Goal: Information Seeking & Learning: Learn about a topic

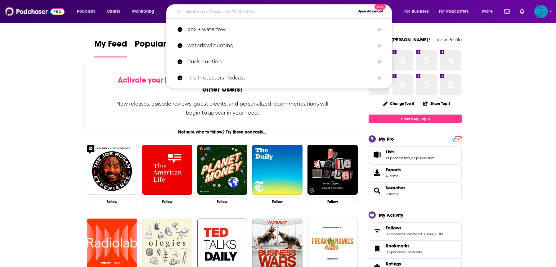
click at [246, 9] on input "Search podcasts, credits, & more..." at bounding box center [268, 12] width 171 height 10
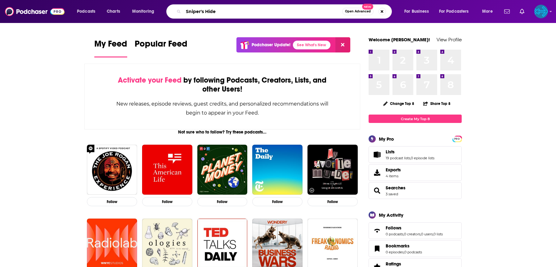
type input "Sniper's Hide"
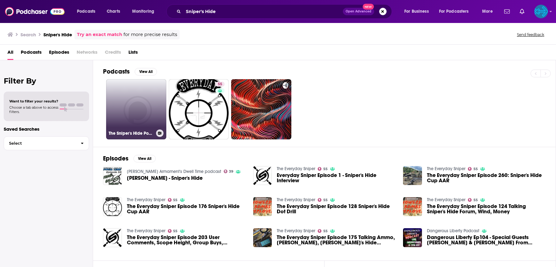
click at [141, 110] on link "The Sniper's Hide Podcast" at bounding box center [136, 109] width 60 height 60
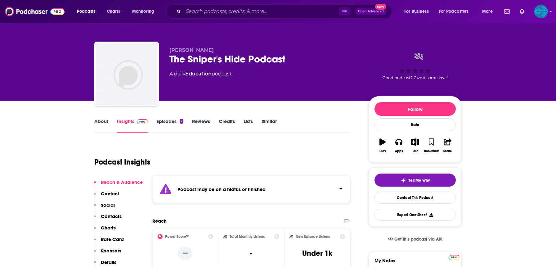
click at [338, 188] on button "Click to expand status details" at bounding box center [338, 187] width 8 height 9
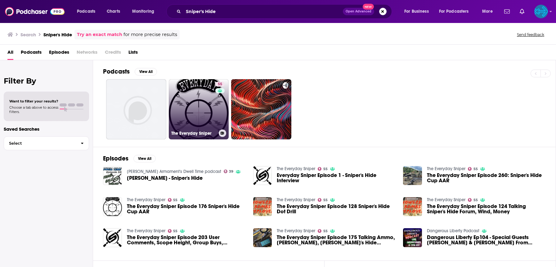
click at [205, 107] on link "55 The Everyday Sniper" at bounding box center [199, 109] width 60 height 60
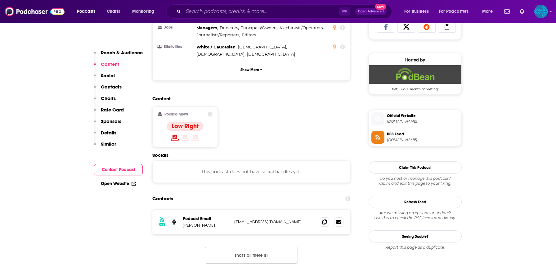
scroll to position [426, 0]
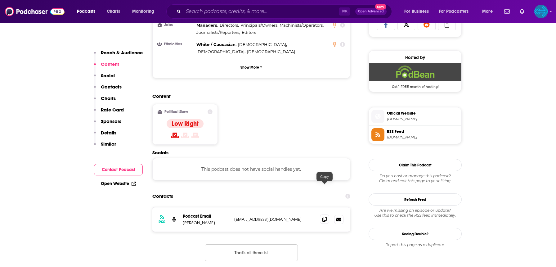
click at [323, 216] on icon at bounding box center [324, 218] width 4 height 5
click at [236, 12] on input "Search podcasts, credits, & more..." at bounding box center [260, 12] width 155 height 10
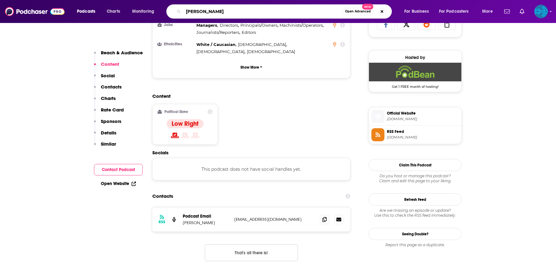
type input "[PERSON_NAME]"
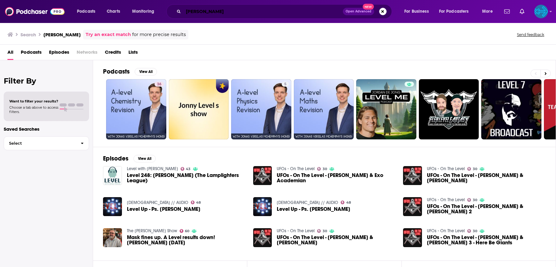
click at [192, 13] on input "[PERSON_NAME]" at bounding box center [262, 12] width 159 height 10
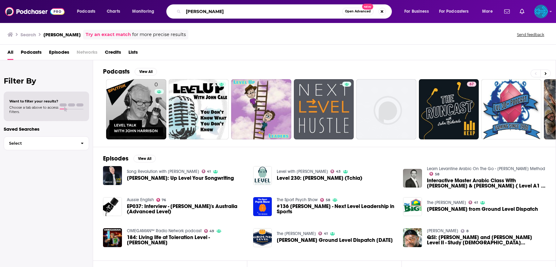
drag, startPoint x: 216, startPoint y: 14, endPoint x: 182, endPoint y: 14, distance: 34.1
click at [182, 14] on div "[PERSON_NAME] Level Open Advanced New" at bounding box center [278, 11] width 225 height 14
type input "Warrior Poet Society"
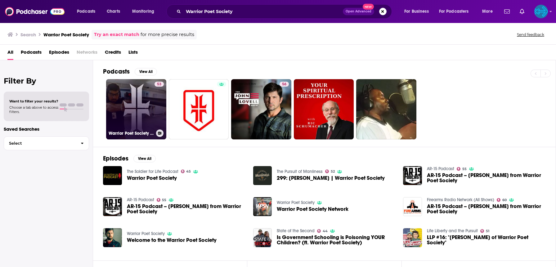
click at [136, 115] on link "53 Warrior Poet Society Podcast" at bounding box center [136, 109] width 60 height 60
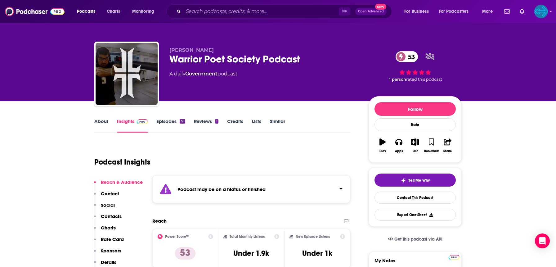
click at [100, 123] on link "About" at bounding box center [101, 125] width 14 height 14
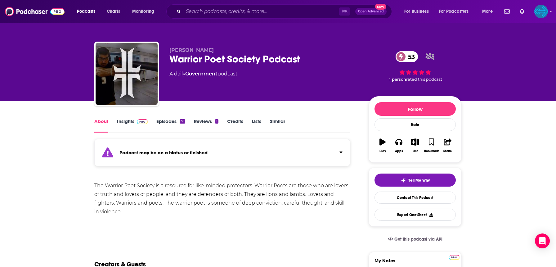
click at [342, 151] on div "Podcast may be on a hiatus or finished" at bounding box center [222, 153] width 256 height 28
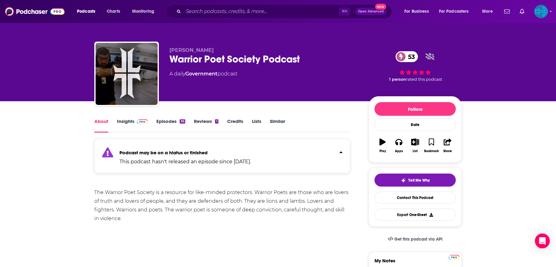
click at [342, 151] on div "Podcast may be on a hiatus or finished This podcast hasn't released an episode …" at bounding box center [222, 156] width 256 height 34
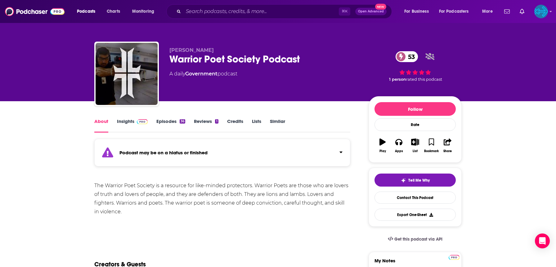
click at [167, 122] on link "Episodes 36" at bounding box center [170, 125] width 29 height 14
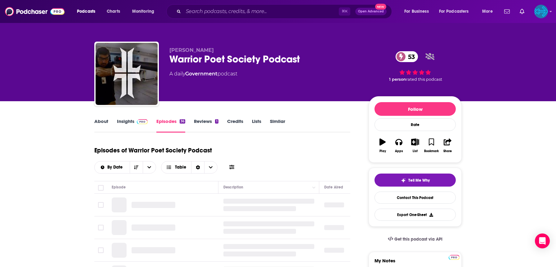
click at [132, 119] on link "Insights" at bounding box center [132, 125] width 31 height 14
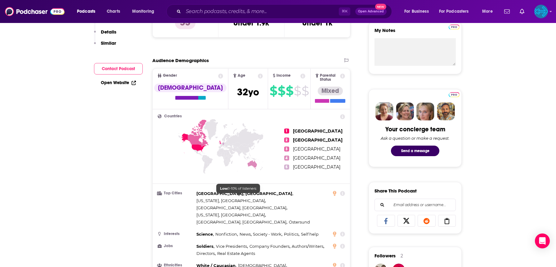
scroll to position [21, 0]
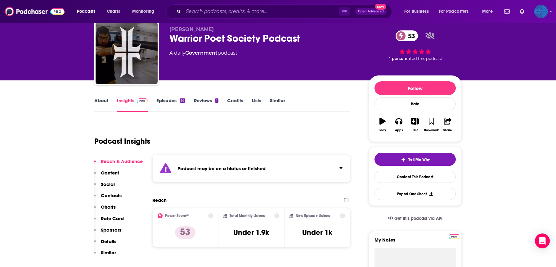
click at [542, 11] on img "Logged in as backbonemedia" at bounding box center [541, 12] width 14 height 14
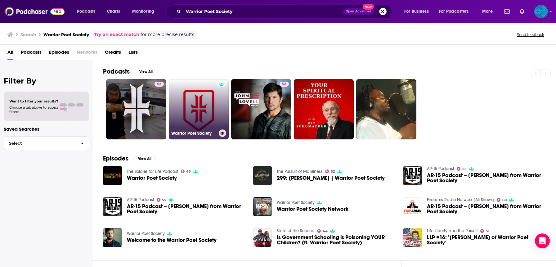
click at [190, 113] on link "Warrior Poet Society" at bounding box center [199, 109] width 60 height 60
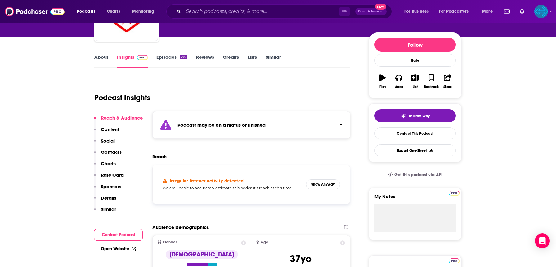
scroll to position [70, 0]
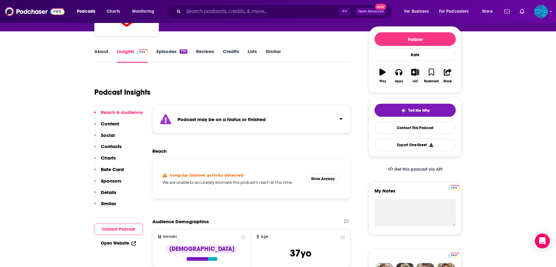
click at [338, 121] on button "Click to expand status details" at bounding box center [338, 117] width 8 height 9
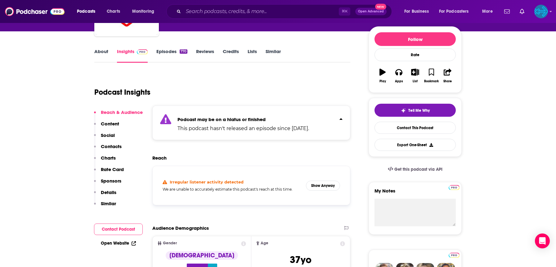
click at [338, 121] on button "Click to expand status details" at bounding box center [338, 117] width 8 height 9
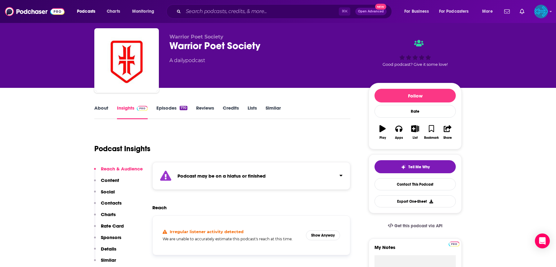
scroll to position [0, 0]
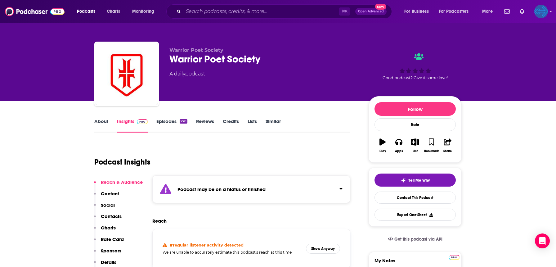
click at [543, 10] on img "Logged in as backbonemedia" at bounding box center [541, 12] width 14 height 14
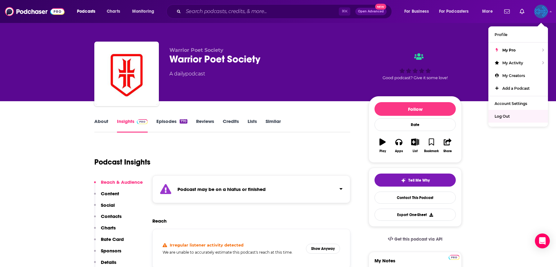
click at [507, 115] on span "Log Out" at bounding box center [501, 116] width 15 height 5
